Goal: Transaction & Acquisition: Register for event/course

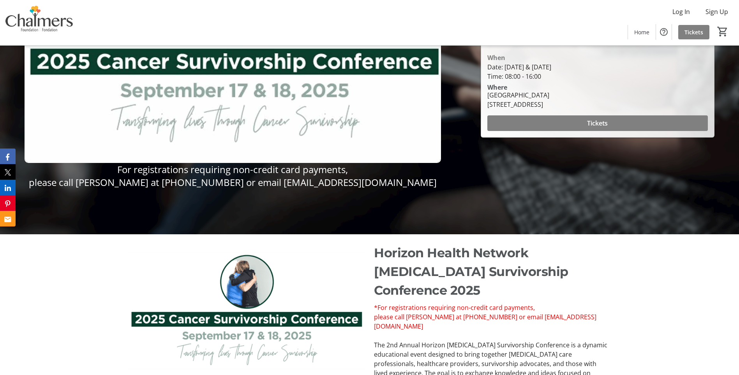
scroll to position [128, 0]
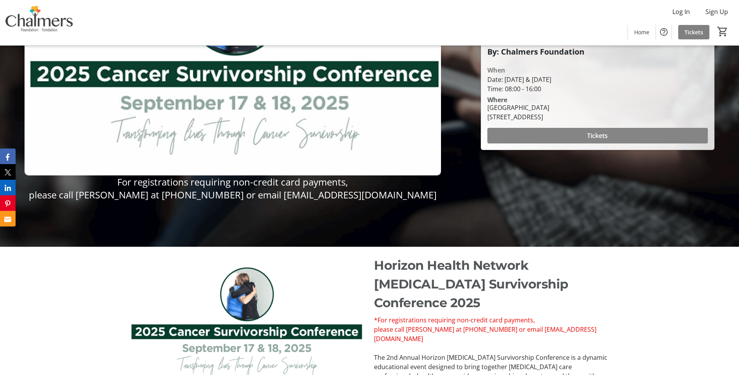
click at [582, 136] on span at bounding box center [598, 135] width 221 height 19
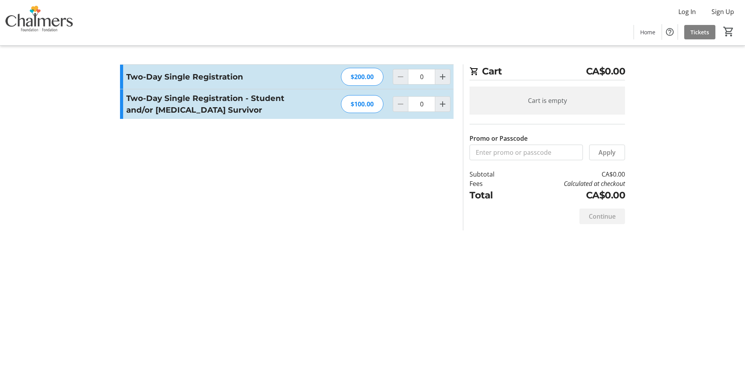
click at [339, 44] on div "Log In Sign Up Home Tickets 0" at bounding box center [372, 22] width 745 height 45
drag, startPoint x: 359, startPoint y: 211, endPoint x: 364, endPoint y: 211, distance: 5.1
click at [364, 211] on section "Promo or Passcode Apply Two-Day Single Registration $200.00 0 Two-Day Single Re…" at bounding box center [286, 147] width 343 height 166
click at [739, 144] on tr-checkout-feature-upsell-ui "Cart CA$0.00 Cart is empty Promo or Passcode Apply Subtotal CA$0.00 Fees Calcul…" at bounding box center [372, 187] width 745 height 375
drag, startPoint x: 268, startPoint y: 5, endPoint x: 126, endPoint y: 83, distance: 162.7
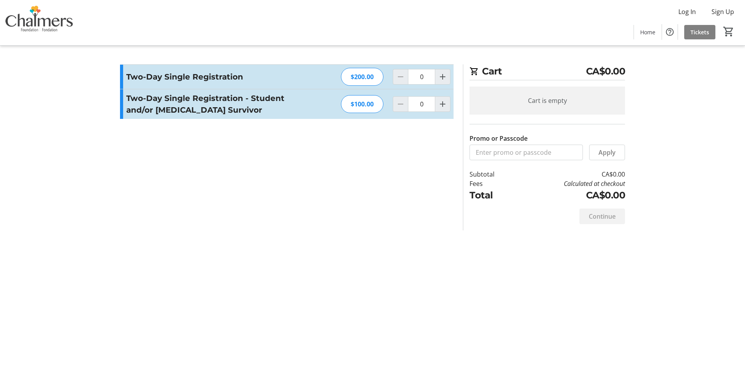
click at [268, 5] on div "Log In Sign Up Home Tickets 0" at bounding box center [372, 22] width 745 height 45
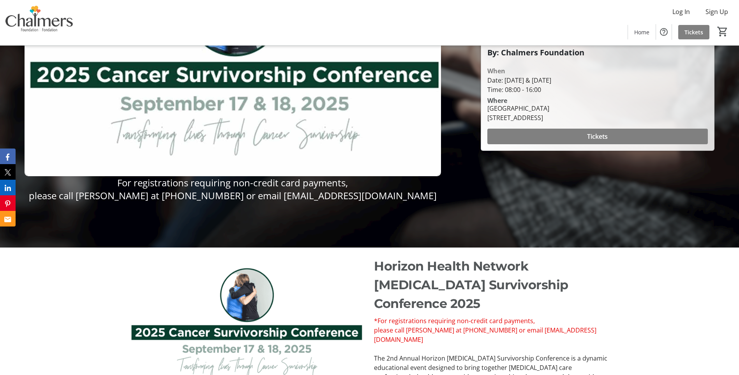
scroll to position [50, 0]
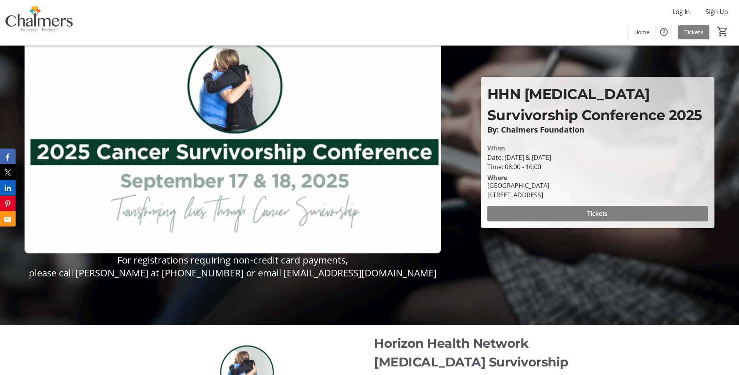
click at [604, 38] on div "Log In Sign Up Home Tickets 0" at bounding box center [369, 22] width 739 height 45
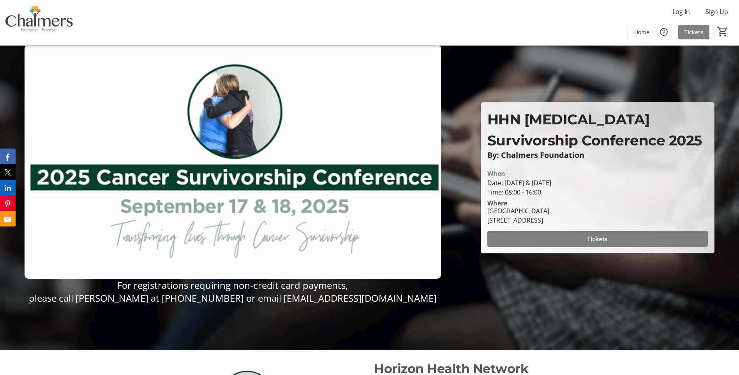
scroll to position [0, 0]
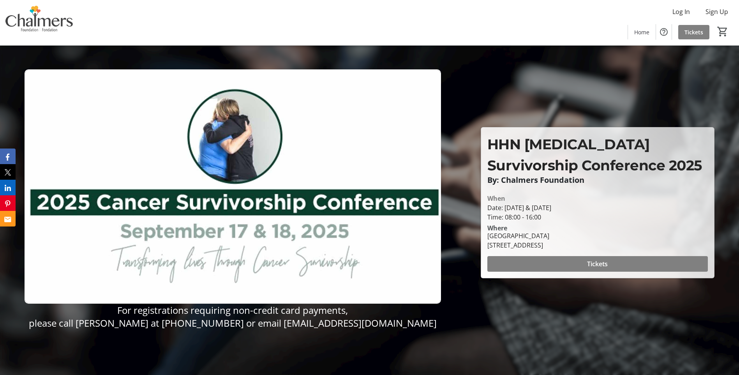
drag, startPoint x: 474, startPoint y: 32, endPoint x: 383, endPoint y: 41, distance: 90.9
click at [473, 32] on div "Log In Sign Up Home Tickets 0" at bounding box center [369, 22] width 739 height 45
